Goal: Transaction & Acquisition: Register for event/course

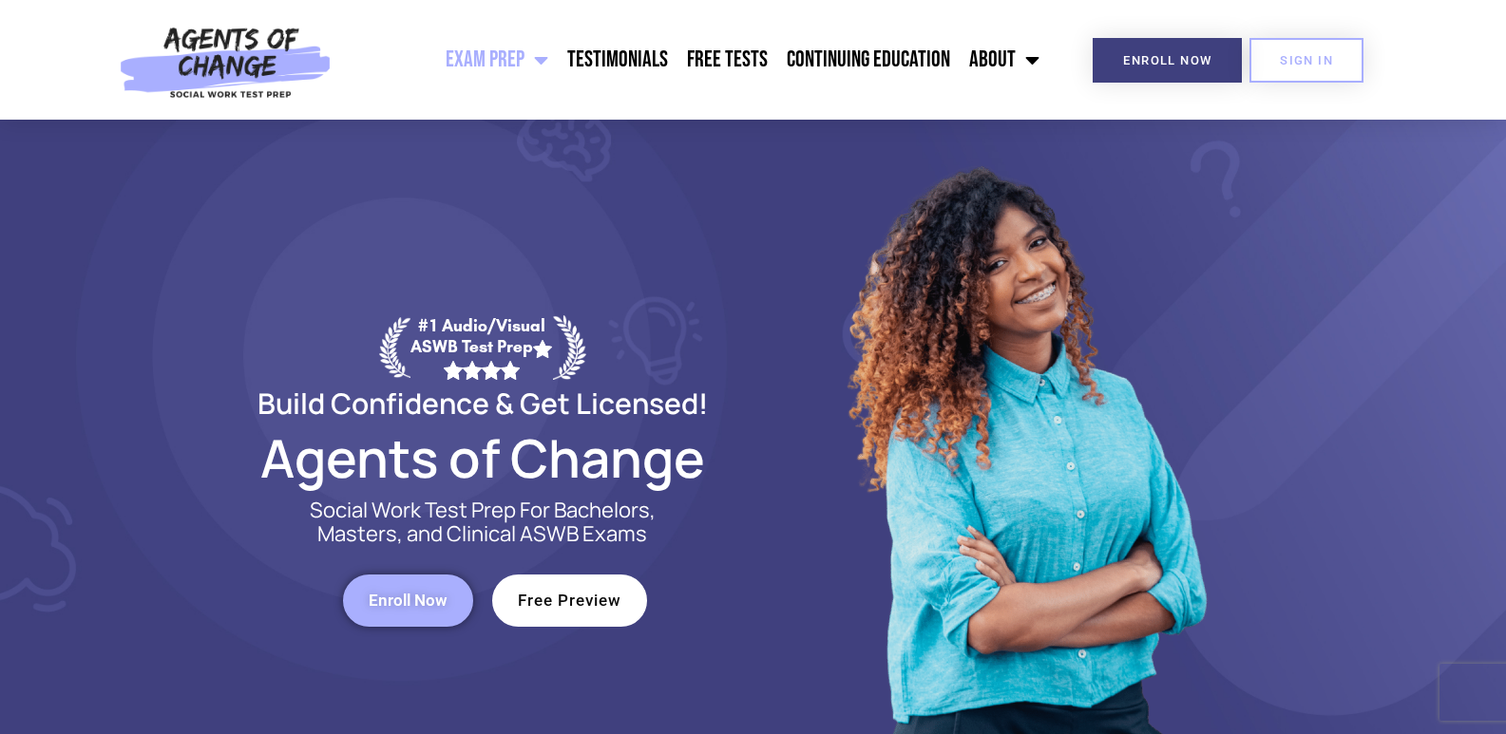
click at [457, 593] on link "Enroll Now" at bounding box center [408, 601] width 130 height 52
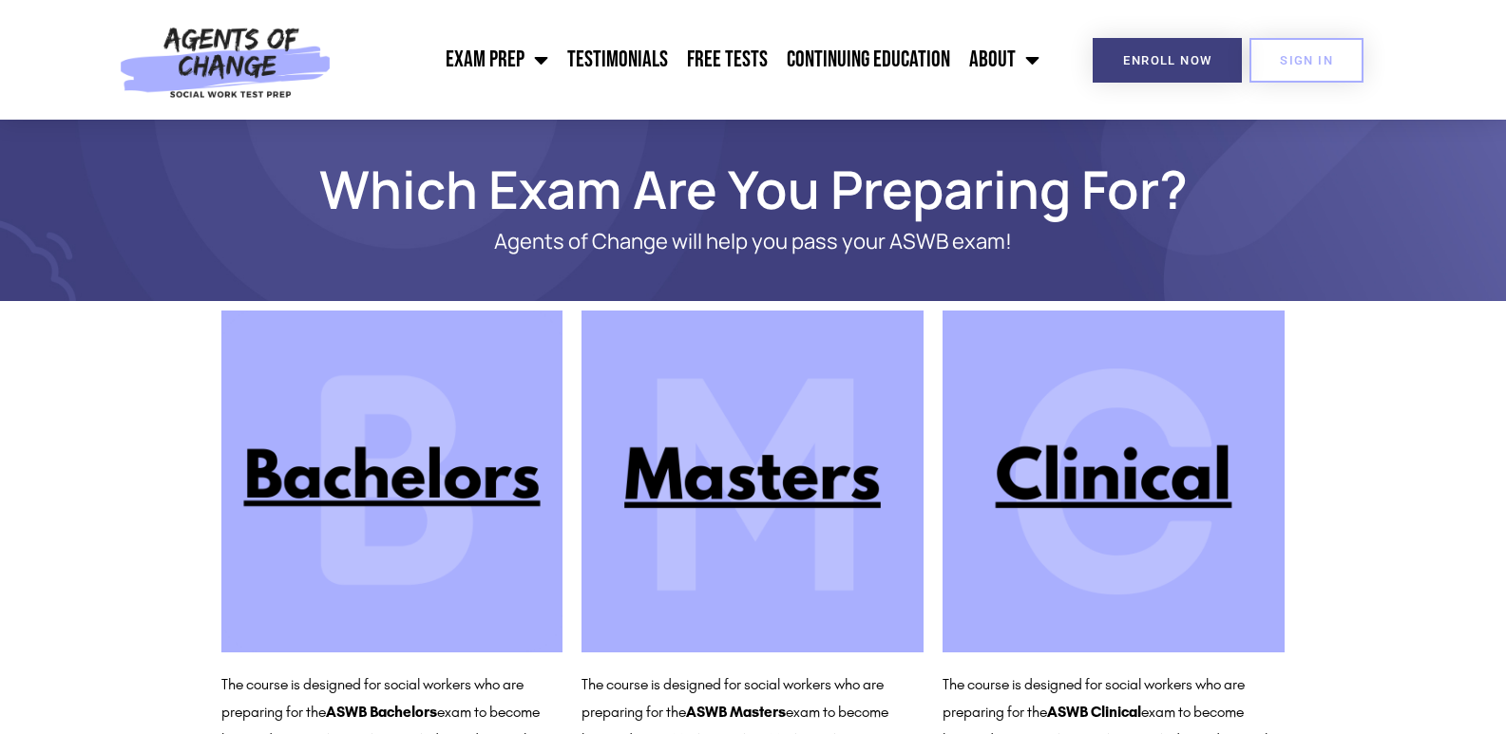
click at [734, 475] on img at bounding box center [752, 482] width 342 height 342
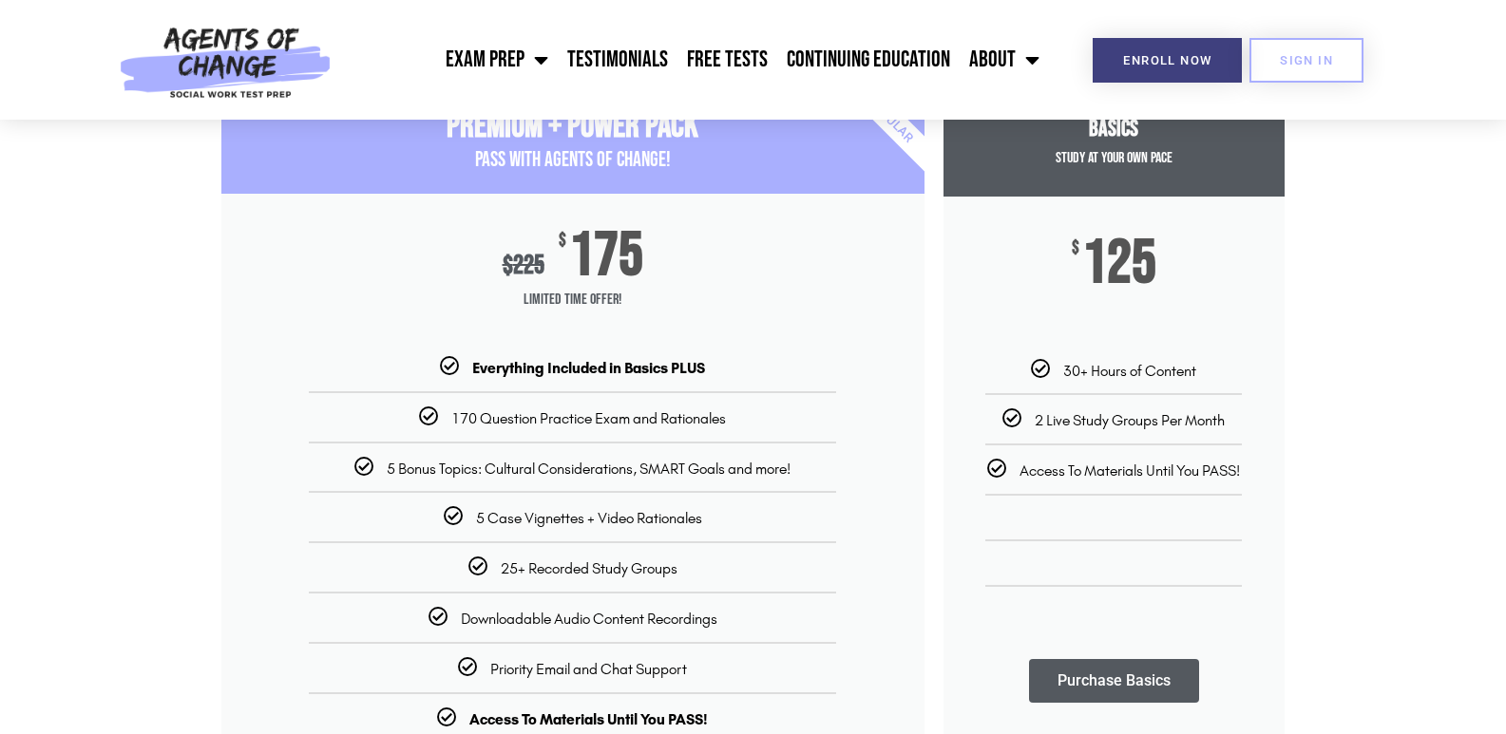
scroll to position [271, 0]
